Goal: Task Accomplishment & Management: Manage account settings

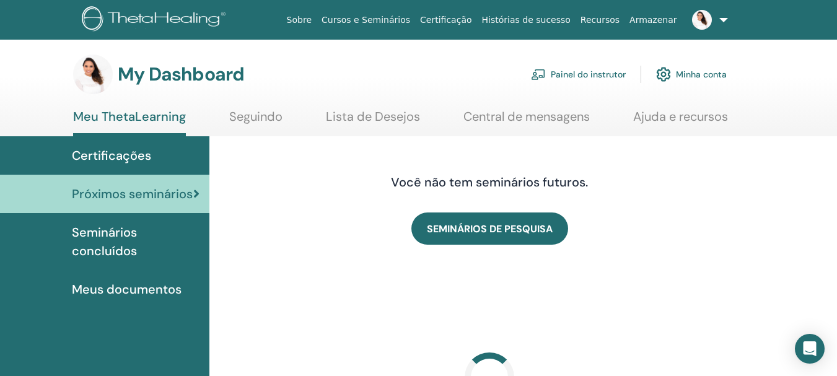
click at [562, 68] on link "Painel do instrutor" at bounding box center [578, 74] width 95 height 27
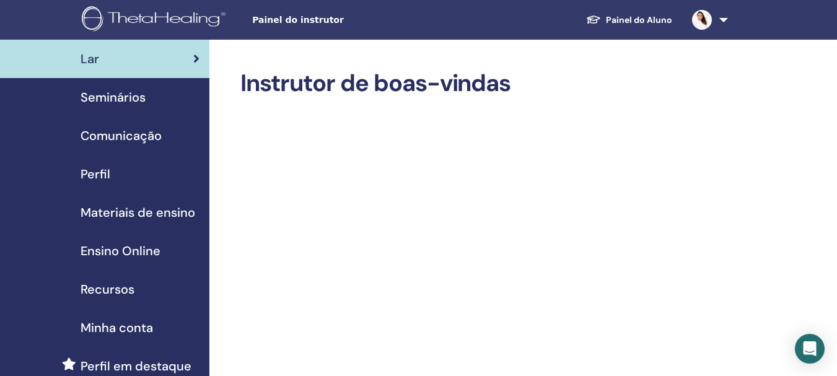
click at [137, 95] on span "Seminários" at bounding box center [113, 97] width 65 height 19
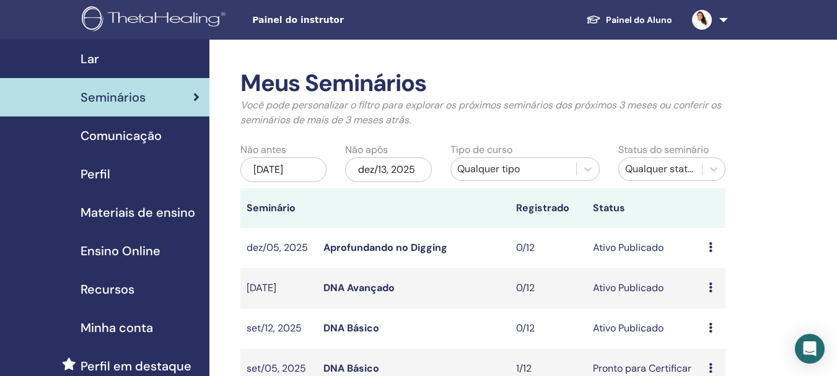
scroll to position [124, 0]
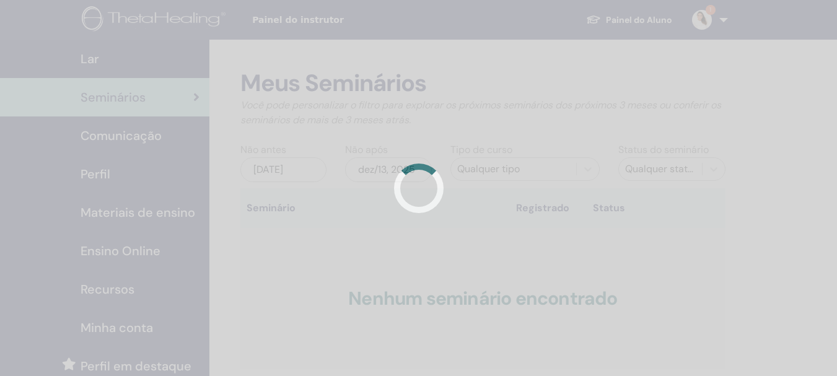
scroll to position [124, 0]
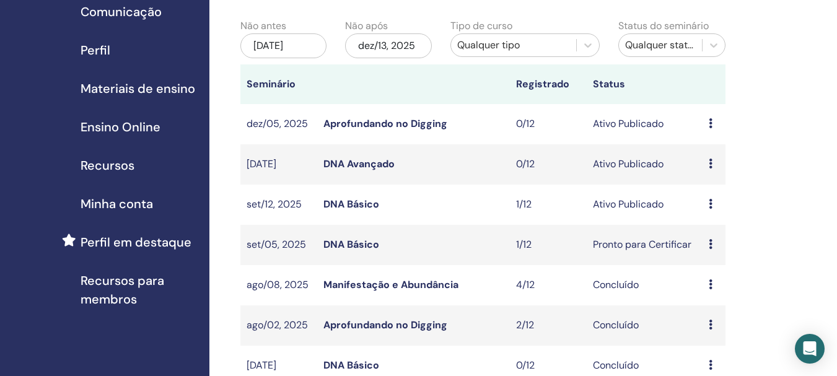
click at [352, 207] on link "DNA Básico" at bounding box center [351, 204] width 56 height 13
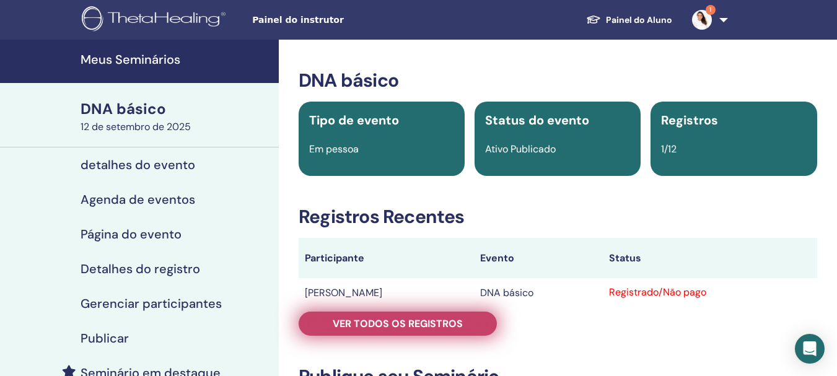
click at [445, 319] on font "Ver todos os registros" at bounding box center [398, 323] width 130 height 13
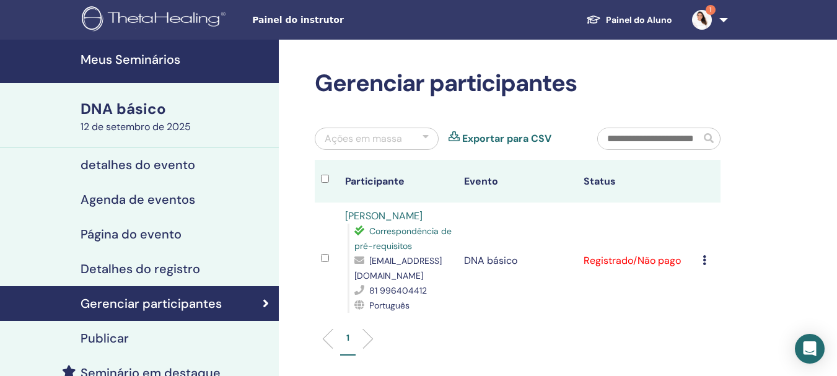
click at [701, 262] on td "Cancelar registro Não certifique-se automaticamente Marcar como pagar Marcar co…" at bounding box center [708, 261] width 24 height 116
click at [706, 261] on icon at bounding box center [704, 260] width 4 height 10
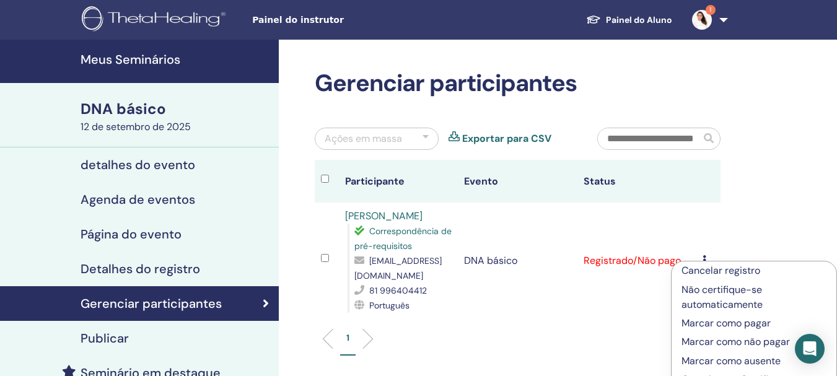
scroll to position [62, 0]
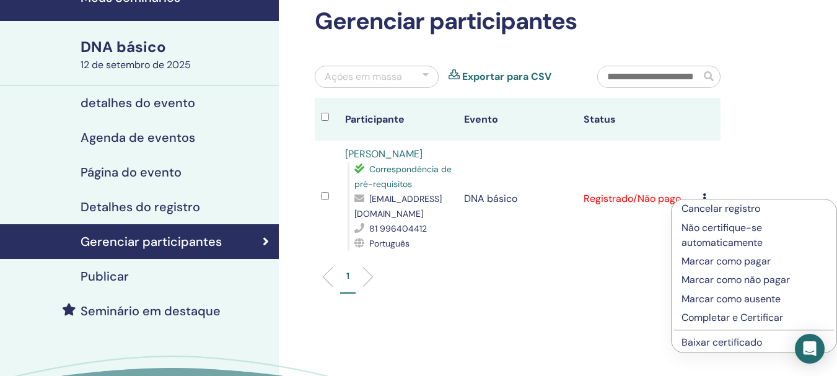
click at [737, 315] on font "Completar e Certificar" at bounding box center [732, 317] width 102 height 13
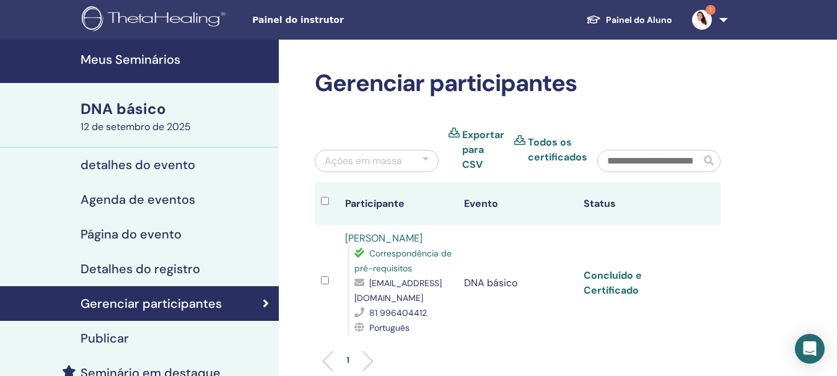
click at [615, 275] on font "Concluído e Certificado" at bounding box center [613, 283] width 58 height 28
